Goal: Task Accomplishment & Management: Manage account settings

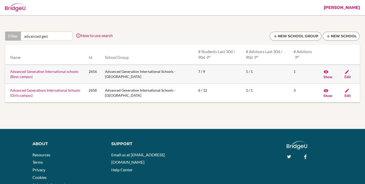
type input "advanced gen"
click at [347, 76] on span "Edit" at bounding box center [348, 77] width 6 height 4
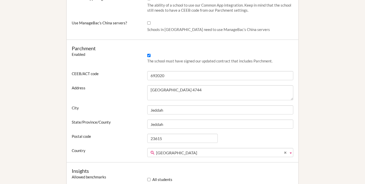
scroll to position [242, 0]
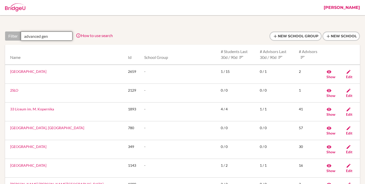
click at [53, 34] on input "advanced gen" at bounding box center [47, 35] width 52 height 9
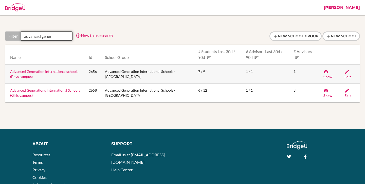
type input "advanced gener"
click at [24, 72] on link "Advanced Generation International schools (Boys campus)" at bounding box center [44, 73] width 68 height 9
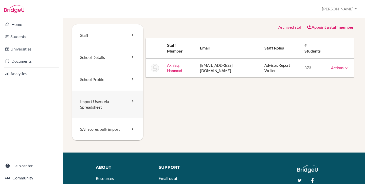
click at [94, 106] on link "Import Users via Spreadsheet" at bounding box center [107, 105] width 71 height 28
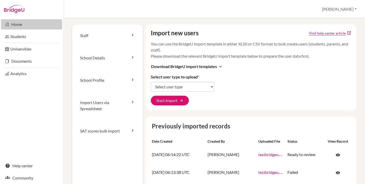
click at [32, 22] on link "Home" at bounding box center [31, 24] width 61 height 10
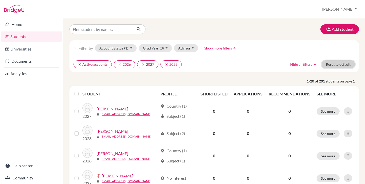
click at [339, 65] on button "Reset to default" at bounding box center [338, 64] width 33 height 8
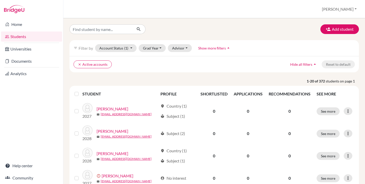
click at [147, 53] on div "filter_list Filter by Account Status (1) Active accounts done Archived accounts…" at bounding box center [215, 48] width 290 height 16
click at [147, 46] on button "Grad Year" at bounding box center [152, 48] width 27 height 8
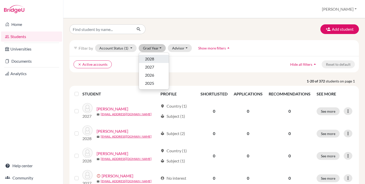
click at [157, 56] on div "2028" at bounding box center [154, 59] width 18 height 6
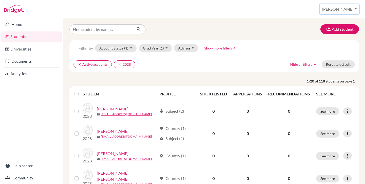
click at [351, 8] on button "[PERSON_NAME]" at bounding box center [339, 9] width 39 height 10
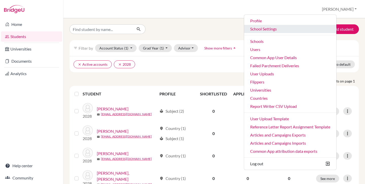
click at [290, 29] on link "School Settings" at bounding box center [290, 29] width 92 height 8
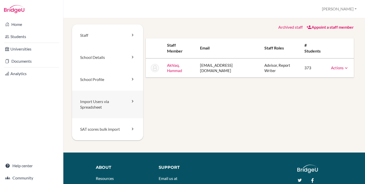
click at [102, 104] on link "Import Users via Spreadsheet" at bounding box center [107, 105] width 71 height 28
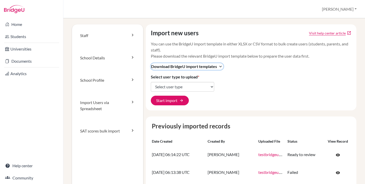
click at [177, 65] on span "Download BridgeU import templates" at bounding box center [184, 66] width 66 height 6
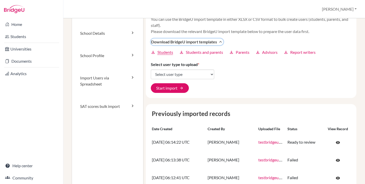
scroll to position [25, 0]
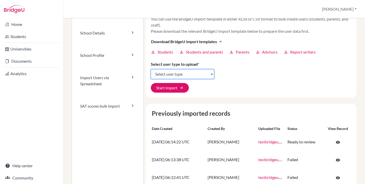
click at [166, 75] on select "Select user type Students Students and parents Parents Advisors Report writers" at bounding box center [182, 74] width 63 height 10
select select "students"
click at [151, 69] on select "Select user type Students Students and parents Parents Advisors Report writers" at bounding box center [182, 74] width 63 height 10
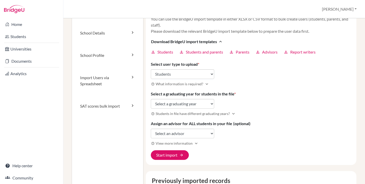
click at [230, 86] on h3 "help_outline What information is required? expand_more" at bounding box center [251, 84] width 201 height 6
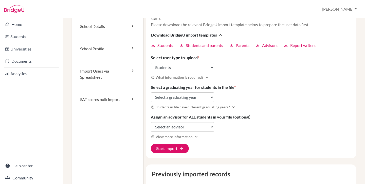
scroll to position [60, 0]
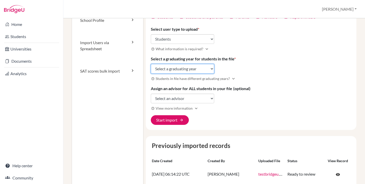
click at [179, 70] on select "Select a graduating year 2024 2025 2026 2027 2028 2029" at bounding box center [182, 69] width 63 height 10
select select "2029"
click at [151, 64] on select "Select a graduating year 2024 2025 2026 2027 2028 2029" at bounding box center [182, 69] width 63 height 10
click at [183, 58] on label "Select a graduating year for students in the file *" at bounding box center [193, 59] width 85 height 6
click at [183, 64] on select "Select a graduating year 2024 2025 2026 2027 2028 2029" at bounding box center [182, 69] width 63 height 10
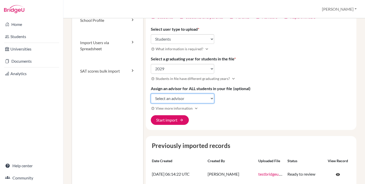
click at [193, 103] on select "Select an advisor Hammad Akhlaq" at bounding box center [182, 99] width 63 height 10
select select "416992"
click at [151, 94] on select "Select an advisor Hammad Akhlaq" at bounding box center [182, 99] width 63 height 10
click at [231, 86] on label "Assign an advisor for ALL students in your file (optional)" at bounding box center [201, 89] width 100 height 6
click at [214, 94] on select "Select an advisor Hammad Akhlaq" at bounding box center [182, 99] width 63 height 10
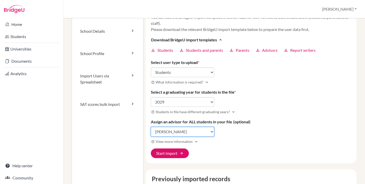
scroll to position [26, 0]
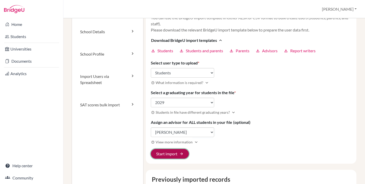
click at [170, 153] on button "Start import arrow_forward" at bounding box center [170, 154] width 38 height 10
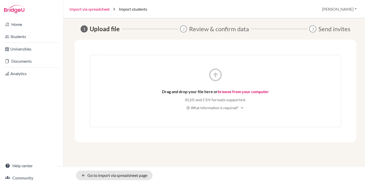
click at [99, 9] on link "Import via spreadsheet" at bounding box center [90, 9] width 40 height 6
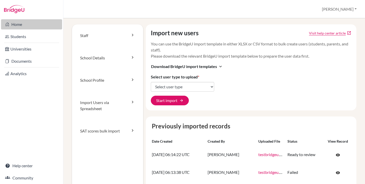
click at [18, 25] on link "Home" at bounding box center [31, 24] width 61 height 10
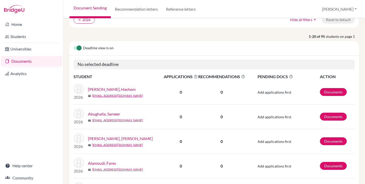
scroll to position [49, 0]
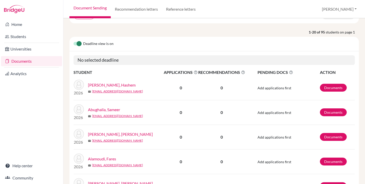
click at [136, 34] on p "1-20 of 95 students on page 1" at bounding box center [214, 31] width 297 height 5
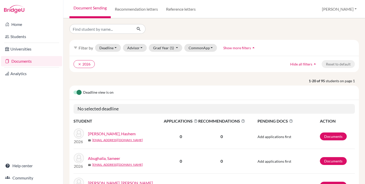
scroll to position [0, 0]
click at [344, 8] on button "[PERSON_NAME]" at bounding box center [339, 9] width 39 height 10
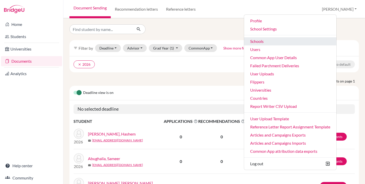
click at [279, 43] on link "Schools" at bounding box center [290, 41] width 92 height 8
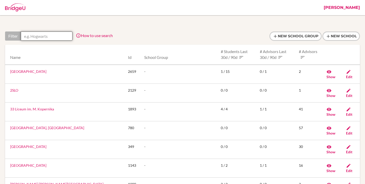
click at [50, 35] on input "text" at bounding box center [47, 35] width 52 height 9
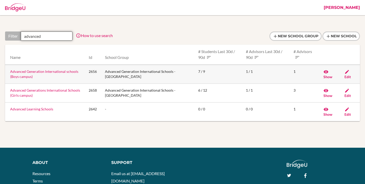
type input "advanced"
click at [59, 70] on link "Advanced Generation International schools (Boys campus)" at bounding box center [44, 73] width 68 height 9
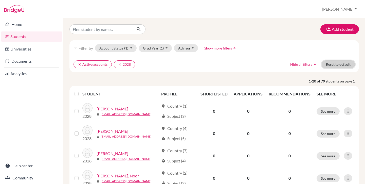
click at [338, 63] on button "Reset to default" at bounding box center [338, 64] width 33 height 8
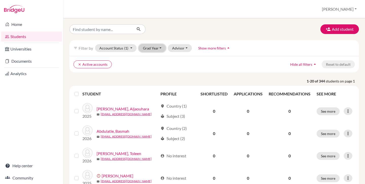
click at [152, 51] on button "Grad Year" at bounding box center [152, 48] width 27 height 8
click at [149, 75] on span "2026" at bounding box center [149, 75] width 9 height 6
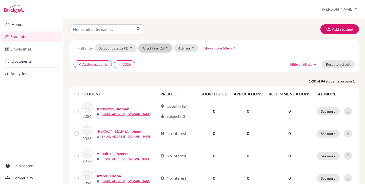
click at [152, 49] on button "Grad Year (1)" at bounding box center [155, 48] width 33 height 8
click at [149, 69] on span "2027" at bounding box center [149, 67] width 9 height 6
click at [154, 46] on button "Grad Year (2)" at bounding box center [155, 48] width 33 height 8
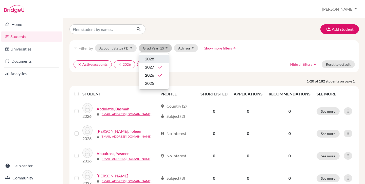
click at [152, 59] on span "2028" at bounding box center [149, 59] width 9 height 6
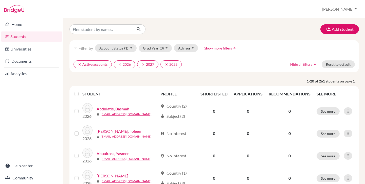
click at [81, 91] on label at bounding box center [81, 91] width 0 height 0
click at [0, 0] on input "checkbox" at bounding box center [0, 0] width 0 height 0
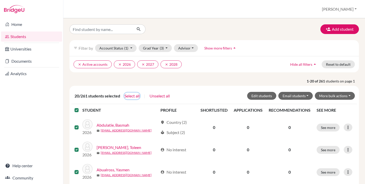
click at [132, 95] on button "Select all" at bounding box center [132, 96] width 16 height 7
click at [259, 95] on button "Edit students" at bounding box center [261, 96] width 29 height 8
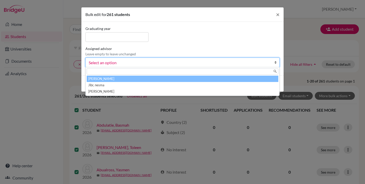
click at [151, 62] on span "Select an option" at bounding box center [179, 62] width 181 height 7
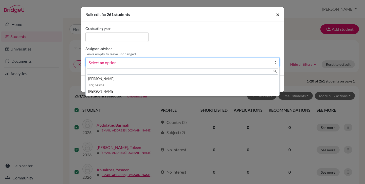
click at [276, 15] on button "×" at bounding box center [278, 14] width 12 height 14
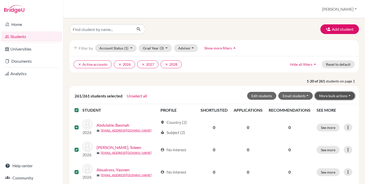
click at [328, 95] on button "More bulk actions" at bounding box center [335, 96] width 40 height 8
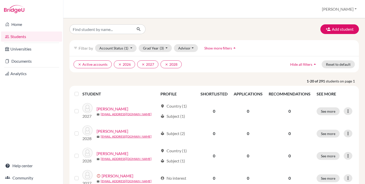
click at [81, 91] on label at bounding box center [81, 91] width 0 height 0
click at [0, 0] on input "checkbox" at bounding box center [0, 0] width 0 height 0
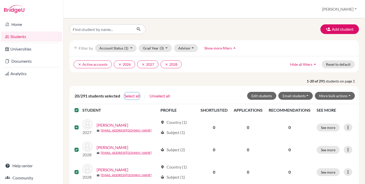
click at [135, 96] on button "Select all" at bounding box center [132, 96] width 16 height 7
click at [264, 94] on button "Edit students" at bounding box center [261, 96] width 29 height 8
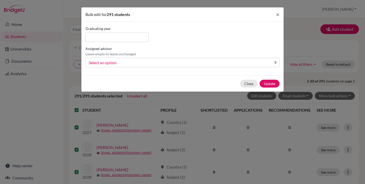
click at [154, 60] on span "Select an option" at bounding box center [179, 62] width 181 height 7
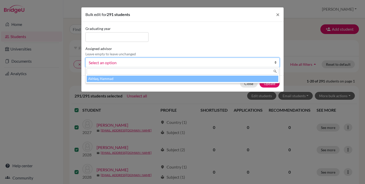
click at [132, 79] on li "Akhlaq, Hammad" at bounding box center [183, 79] width 192 height 6
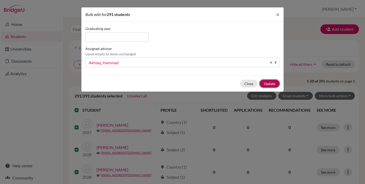
click at [270, 85] on button "Update" at bounding box center [270, 84] width 20 height 8
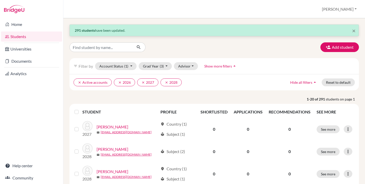
click at [81, 109] on label at bounding box center [81, 109] width 0 height 0
click at [0, 0] on input "checkbox" at bounding box center [0, 0] width 0 height 0
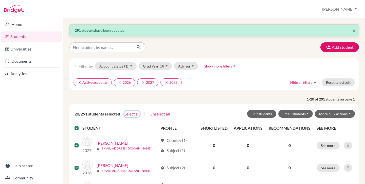
click at [132, 114] on button "Select all" at bounding box center [132, 114] width 16 height 7
click at [325, 113] on button "More bulk actions" at bounding box center [335, 114] width 40 height 8
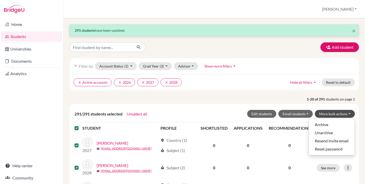
click at [211, 98] on p "1-20 of 291 students on page 1" at bounding box center [214, 98] width 297 height 5
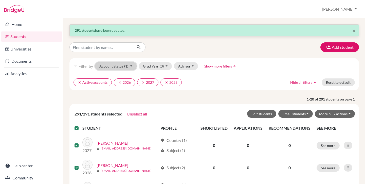
click at [122, 66] on button "Account Status (1)" at bounding box center [116, 66] width 42 height 8
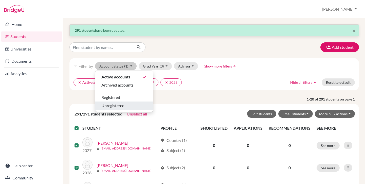
click at [114, 104] on span "Unregistered" at bounding box center [113, 106] width 23 height 6
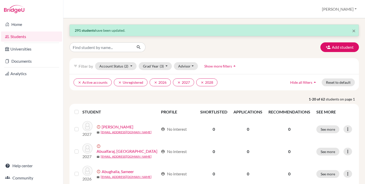
click at [81, 109] on label at bounding box center [81, 109] width 0 height 0
click at [0, 0] on input "checkbox" at bounding box center [0, 0] width 0 height 0
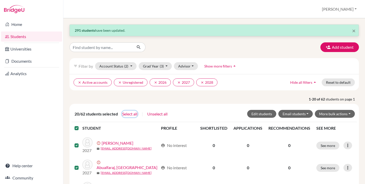
click at [125, 113] on button "Select all" at bounding box center [130, 114] width 16 height 7
click at [335, 117] on button "More bulk actions" at bounding box center [335, 114] width 40 height 8
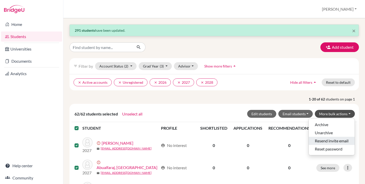
click at [327, 138] on button "Resend invite email" at bounding box center [332, 141] width 46 height 8
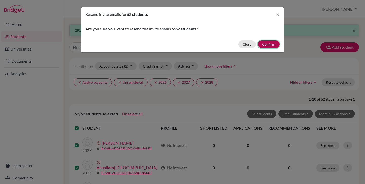
click at [272, 44] on button "Confirm" at bounding box center [269, 44] width 22 height 8
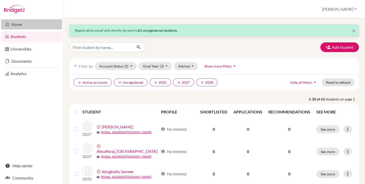
click at [22, 21] on link "Home" at bounding box center [31, 24] width 61 height 10
